Goal: Find contact information: Obtain details needed to contact an individual or organization

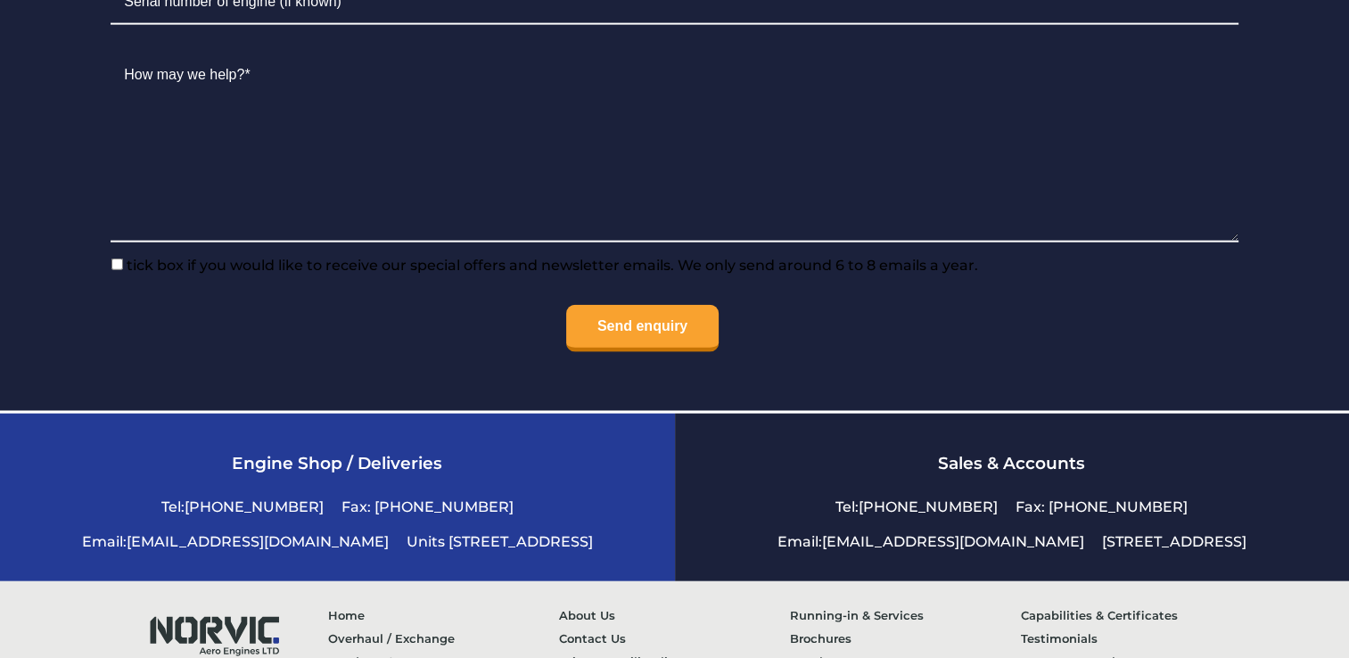
scroll to position [4246, 0]
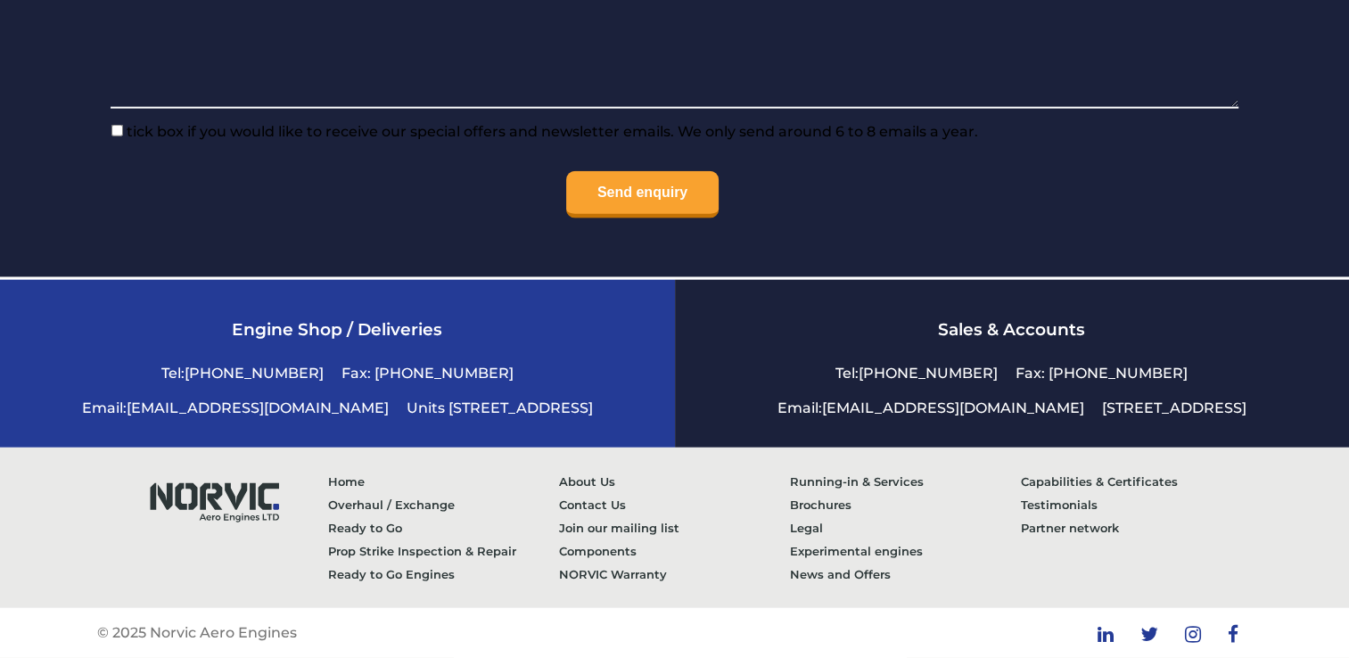
drag, startPoint x: 434, startPoint y: 408, endPoint x: 484, endPoint y: 412, distance: 50.1
click at [484, 412] on li "Units [STREET_ADDRESS]" at bounding box center [500, 408] width 204 height 35
copy li "Cambs"
drag, startPoint x: 283, startPoint y: 407, endPoint x: 353, endPoint y: 408, distance: 70.5
click at [398, 408] on li "Units [STREET_ADDRESS]" at bounding box center [500, 408] width 204 height 35
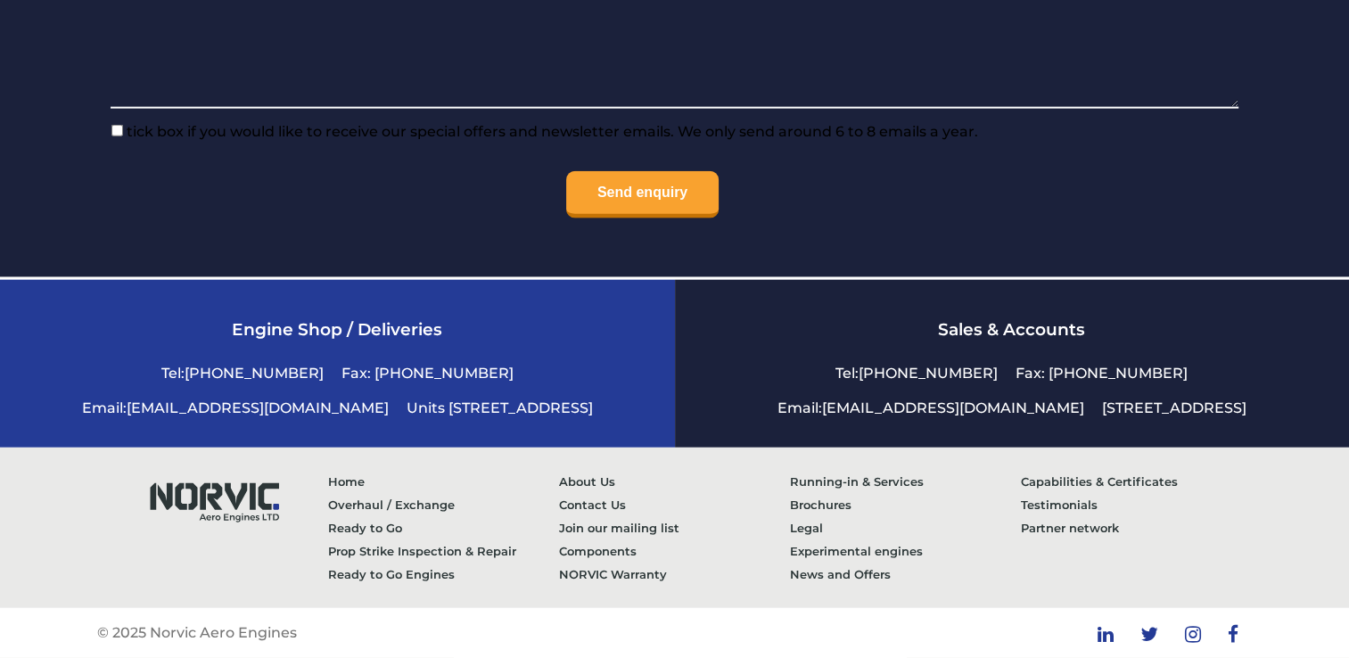
copy li "Eynesbur"
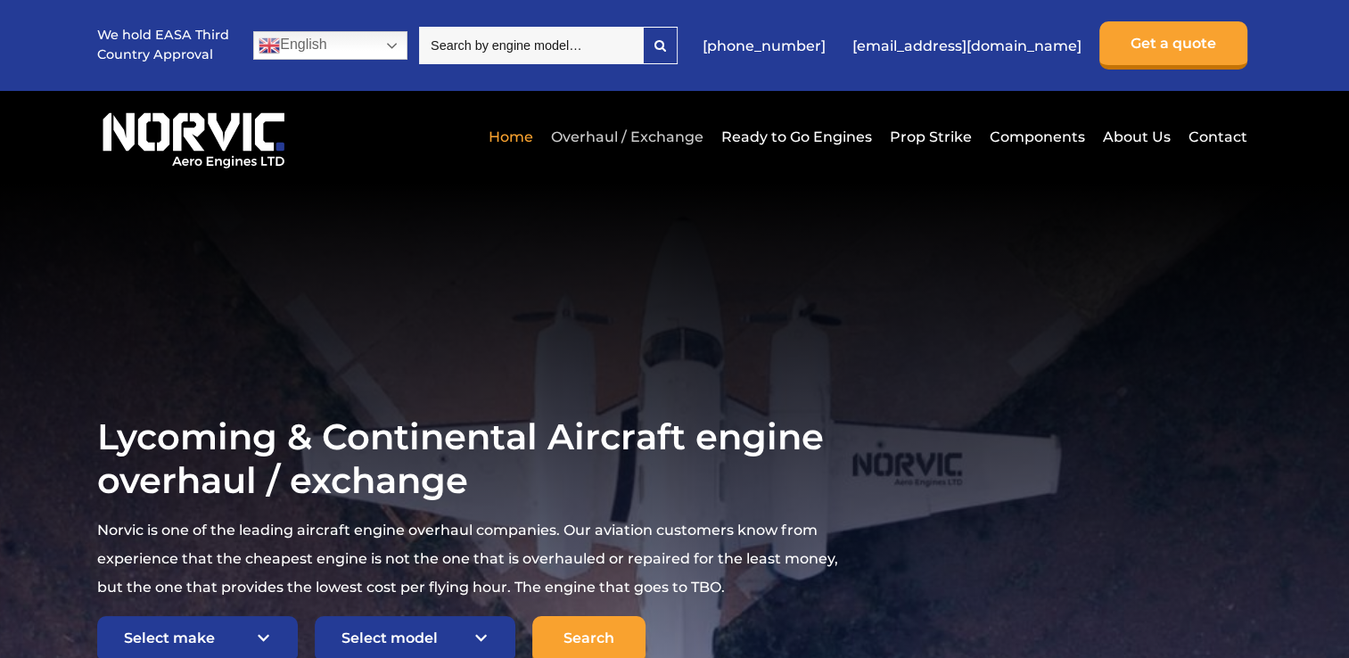
click at [685, 136] on link "Overhaul / Exchange" at bounding box center [627, 137] width 161 height 44
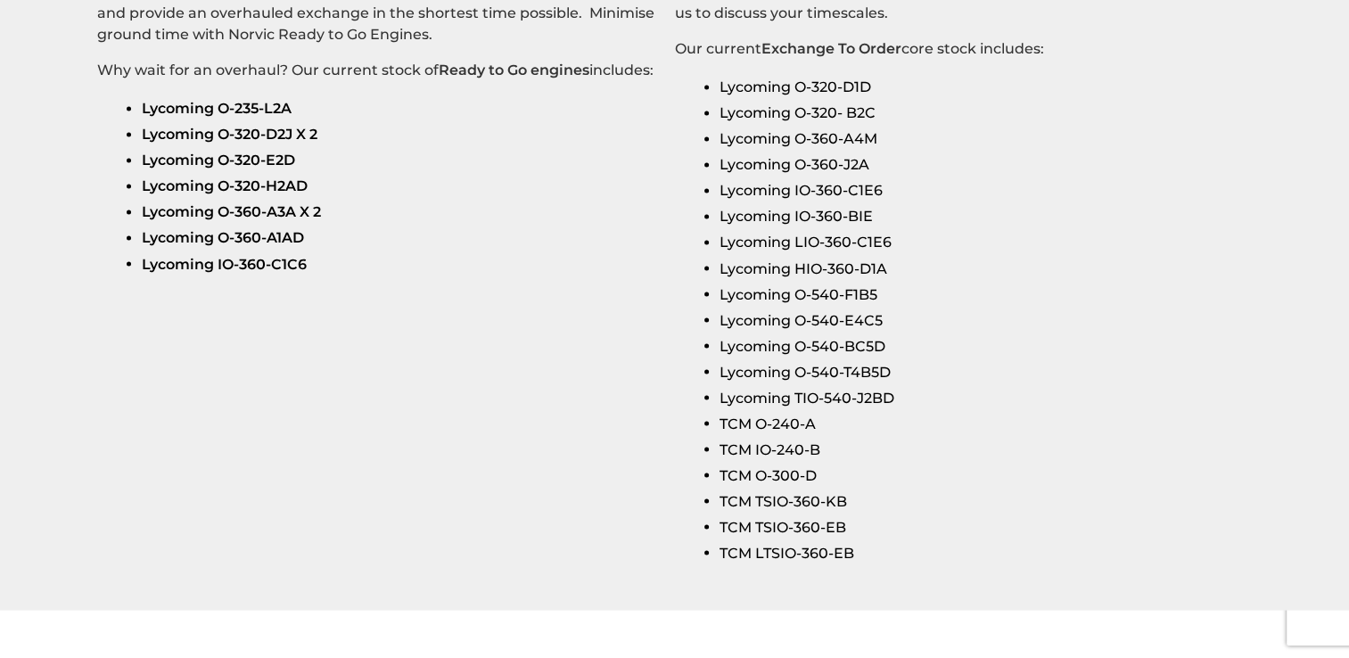
scroll to position [3121, 0]
